Goal: Check status: Check status

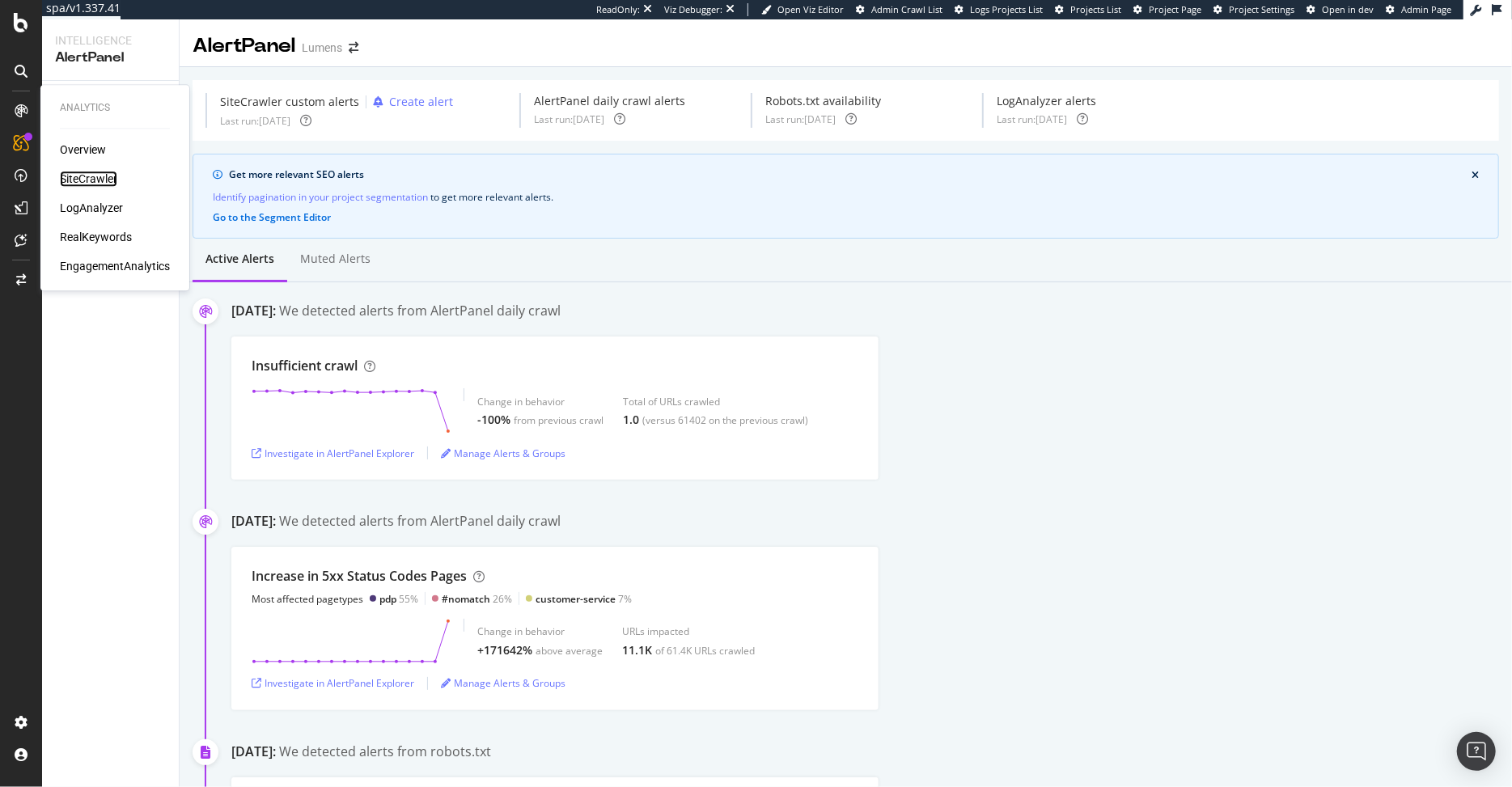
click at [108, 176] on div "SiteCrawler" at bounding box center [88, 179] width 58 height 16
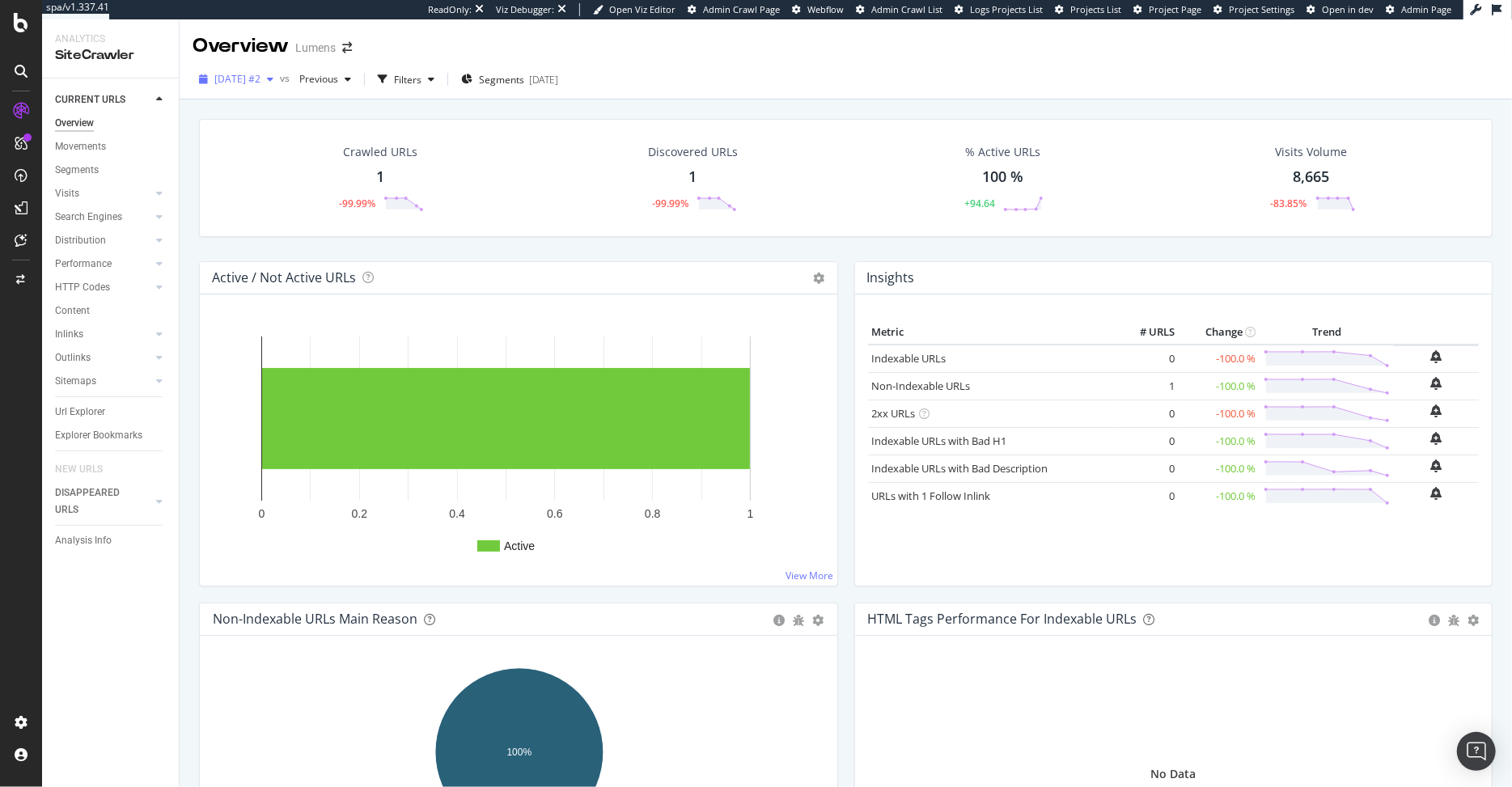
click at [260, 78] on span "[DATE] #2" at bounding box center [237, 78] width 46 height 13
click at [259, 507] on text "0" at bounding box center [262, 514] width 7 height 13
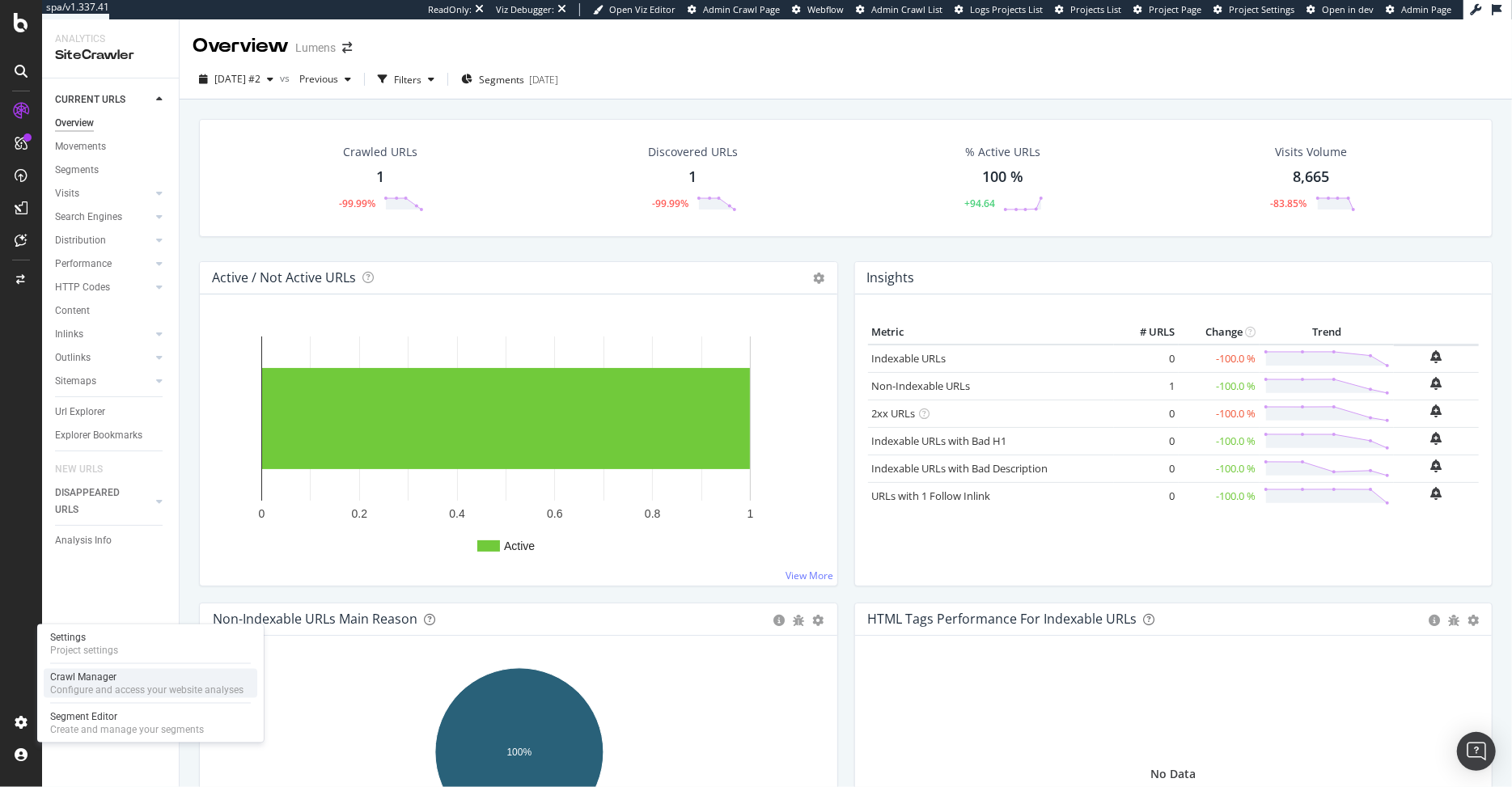
click at [76, 679] on div "Crawl Manager" at bounding box center [147, 678] width 194 height 13
